Goal: Task Accomplishment & Management: Complete application form

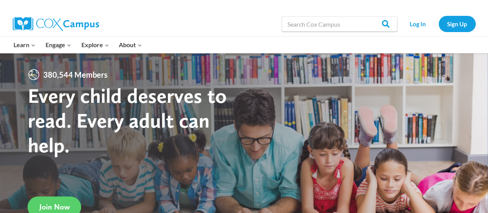
click at [450, 27] on link "Sign Up" at bounding box center [457, 24] width 37 height 16
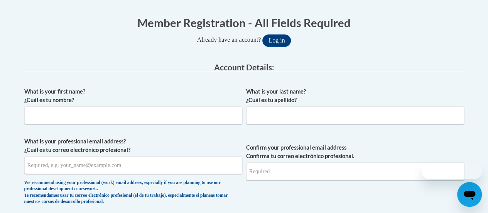
scroll to position [154, 0]
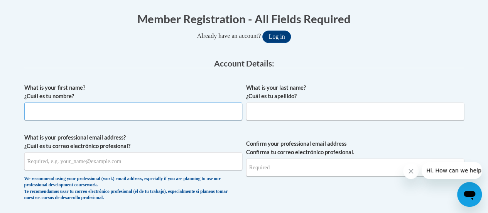
click at [193, 109] on input "What is your first name? ¿Cuál es tu nombre?" at bounding box center [133, 111] width 218 height 18
type input "Tatianna"
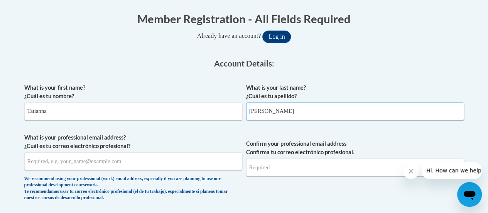
type input "Xiong"
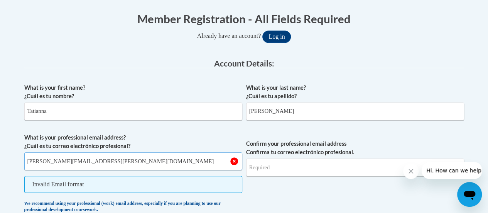
type input "xiong.tatianna@myhapa.org"
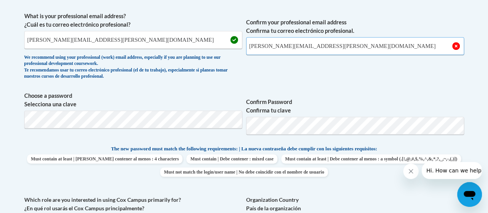
scroll to position [275, 0]
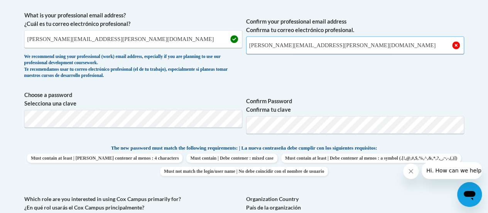
type input "xiong.tatianna@myhapa.org"
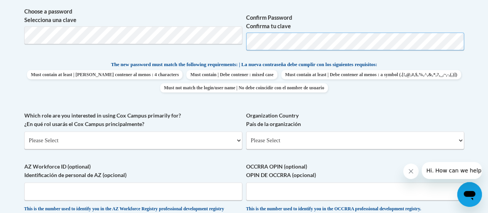
scroll to position [365, 0]
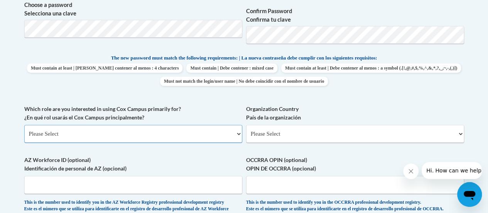
click at [157, 138] on select "Please Select College/University | Colegio/Universidad Community/Nonprofit Part…" at bounding box center [133, 134] width 218 height 18
select select "fbf2d438-af2f-41f8-98f1-81c410e29de3"
click at [24, 125] on select "Please Select College/University | Colegio/Universidad Community/Nonprofit Part…" at bounding box center [133, 134] width 218 height 18
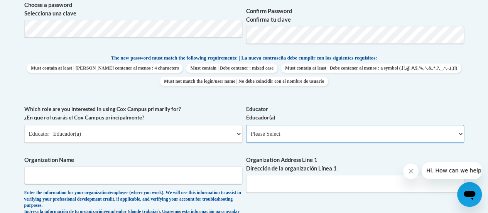
click at [272, 131] on select "Please Select Early Learning/Daycare Teacher/Family Home Care Provider | Maestr…" at bounding box center [355, 134] width 218 height 18
select select "8e40623d-54d0-45cd-9f92-5df65cd3f8cf"
click at [246, 125] on select "Please Select Early Learning/Daycare Teacher/Family Home Care Provider | Maestr…" at bounding box center [355, 134] width 218 height 18
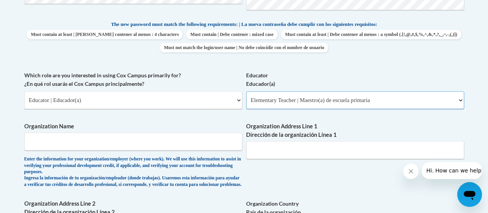
scroll to position [399, 0]
click at [198, 141] on input "Organization Name" at bounding box center [133, 141] width 218 height 18
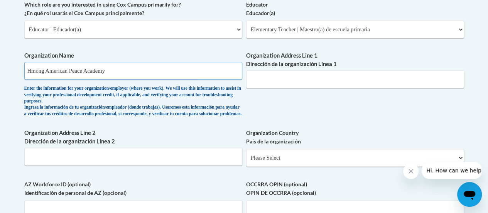
scroll to position [470, 0]
type input "Hmong American Peace Academy"
click at [288, 75] on input "Organization Address Line 1 Dirección de la organización Línea 1" at bounding box center [355, 78] width 218 height 18
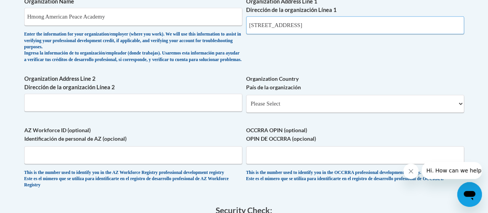
scroll to position [535, 0]
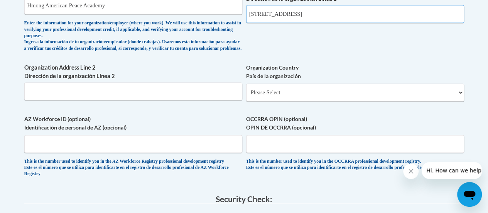
type input "4601 N 84th St, Milwaukee, WI"
click at [270, 98] on select "Please Select United States | Estados Unidos Outside of the United States | Fue…" at bounding box center [355, 92] width 218 height 18
select select "ad49bcad-a171-4b2e-b99c-48b446064914"
click at [246, 89] on select "Please Select United States | Estados Unidos Outside of the United States | Fue…" at bounding box center [355, 92] width 218 height 18
select select
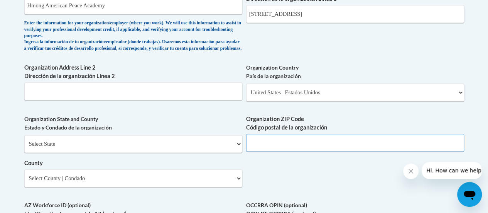
click at [282, 149] on input "Organization ZIP Code Código postal de la organización" at bounding box center [355, 142] width 218 height 18
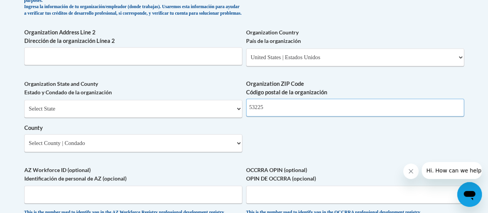
scroll to position [570, 0]
type input "53225"
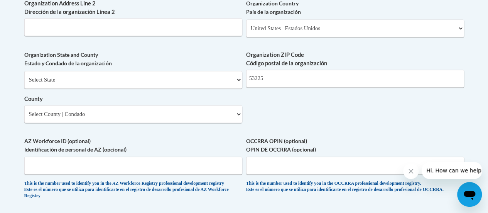
scroll to position [602, 0]
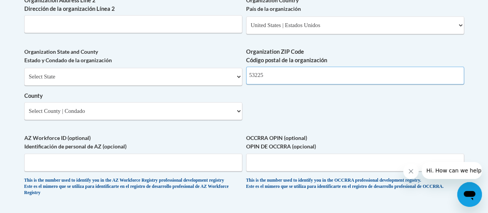
click at [282, 80] on input "53225" at bounding box center [355, 75] width 218 height 18
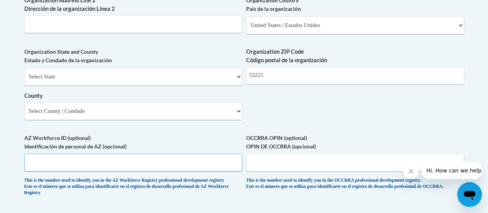
click at [98, 164] on input "AZ Workforce ID (optional) Identificación de personal de AZ (opcional)" at bounding box center [133, 162] width 218 height 18
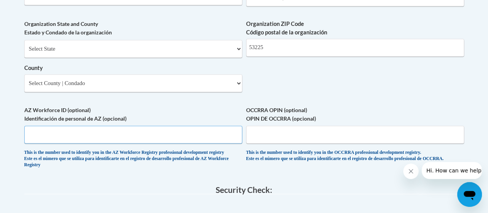
scroll to position [615, 0]
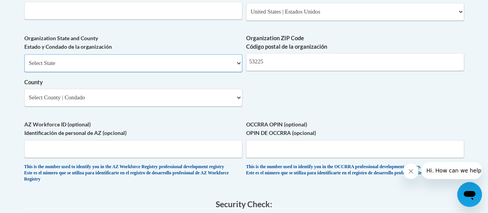
click at [99, 69] on select "Select State Alabama Alaska Arizona Arkansas California Colorado Connecticut De…" at bounding box center [133, 63] width 218 height 18
click at [24, 60] on select "Select State Alabama Alaska Arizona Arkansas California Colorado Connecticut De…" at bounding box center [133, 63] width 218 height 18
click at [68, 72] on select "Select State Alabama Alaska Arizona Arkansas California Colorado Connecticut De…" at bounding box center [133, 63] width 218 height 18
select select "Wisconsin"
click at [24, 60] on select "Select State Alabama Alaska Arizona Arkansas California Colorado Connecticut De…" at bounding box center [133, 63] width 218 height 18
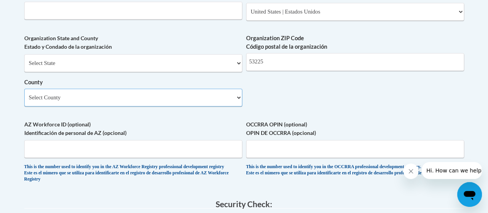
click at [74, 106] on select "Select County Adams Ashland Barron Bayfield Brown Buffalo Burnett Calumet Chipp…" at bounding box center [133, 97] width 218 height 18
click at [134, 97] on select "Select County Adams Ashland Barron Bayfield Brown Buffalo Burnett Calumet Chipp…" at bounding box center [133, 97] width 218 height 18
select select "Milwaukee"
click at [24, 94] on select "Select County Adams Ashland Barron Bayfield Brown Buffalo Burnett Calumet Chipp…" at bounding box center [133, 97] width 218 height 18
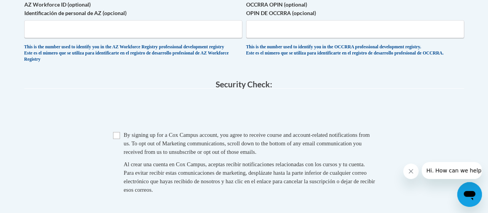
scroll to position [735, 0]
click at [118, 138] on input "Checkbox" at bounding box center [116, 135] width 7 height 7
checkbox input "true"
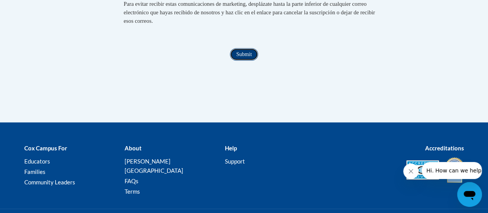
click at [241, 61] on input "Submit" at bounding box center [244, 54] width 28 height 12
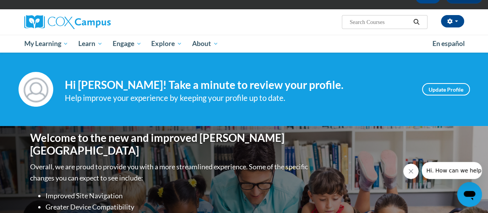
scroll to position [40, 0]
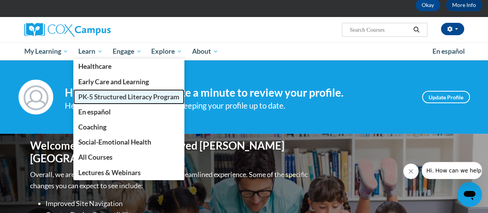
click at [104, 94] on span "PK-5 Structured Literacy Program" at bounding box center [128, 97] width 101 height 8
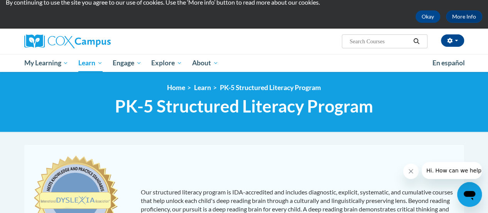
scroll to position [29, 0]
